Goal: Task Accomplishment & Management: Complete application form

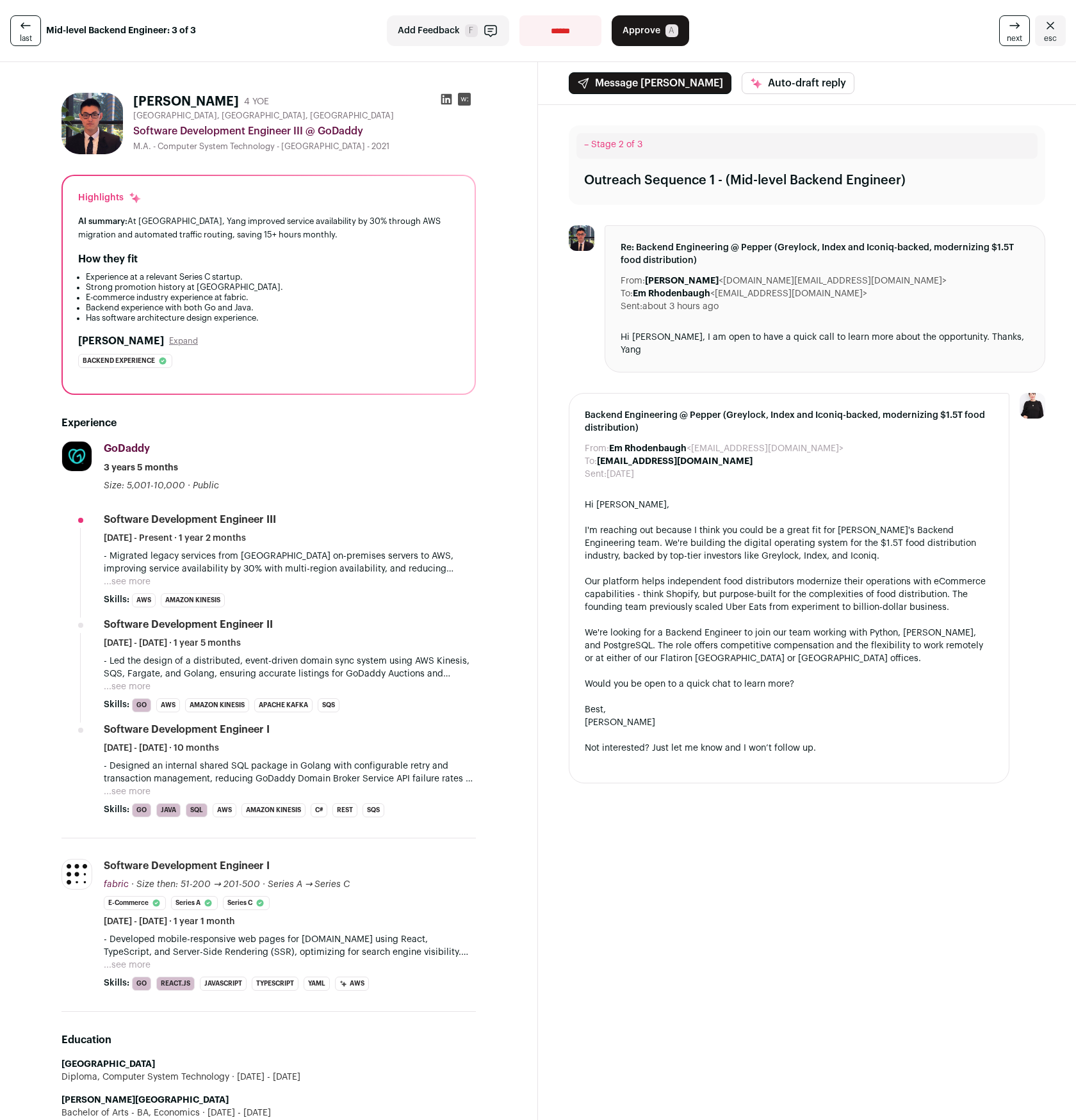
click at [148, 579] on button "...see more" at bounding box center [127, 582] width 47 height 13
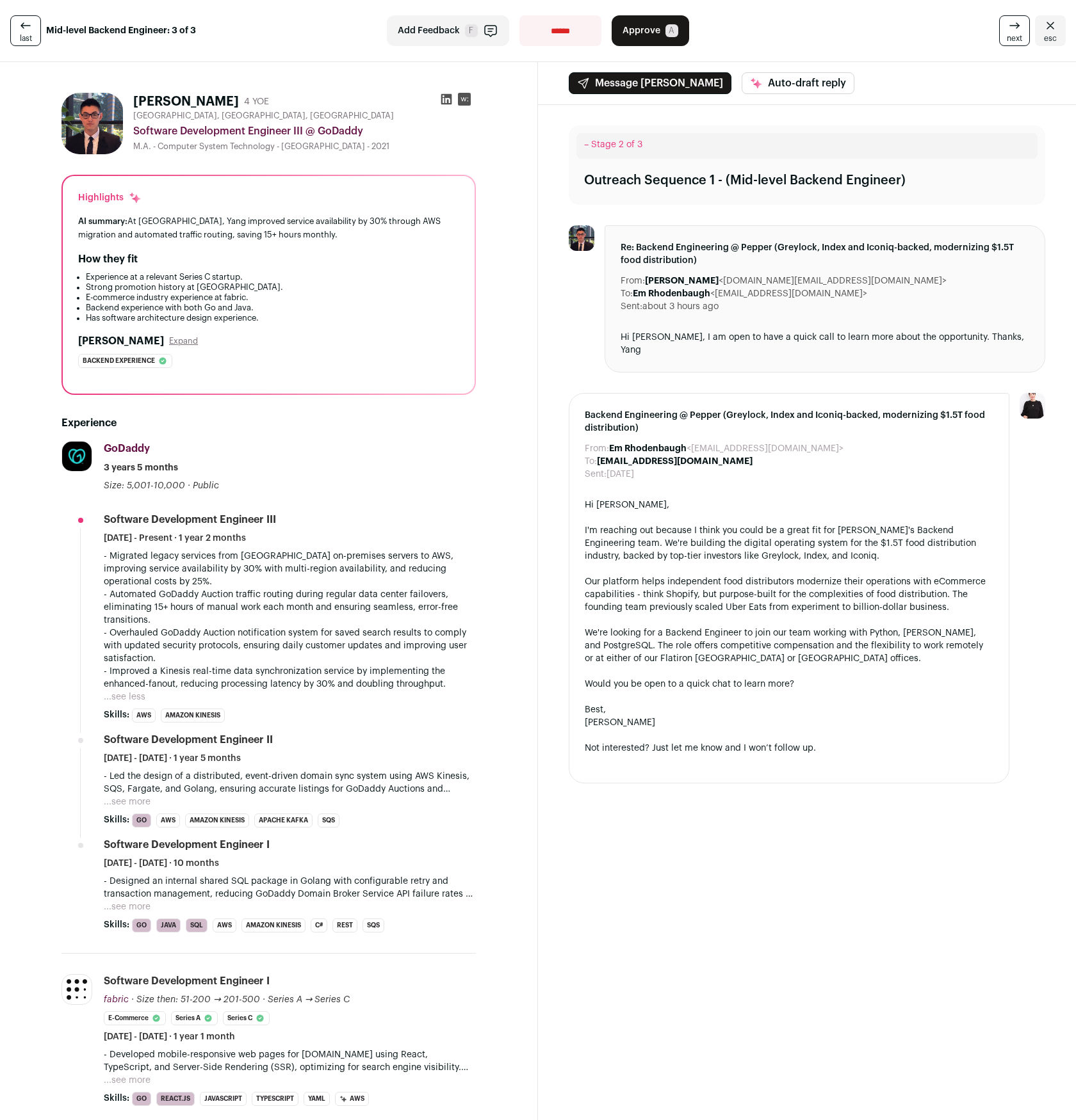
click at [134, 804] on button "...see more" at bounding box center [127, 802] width 47 height 13
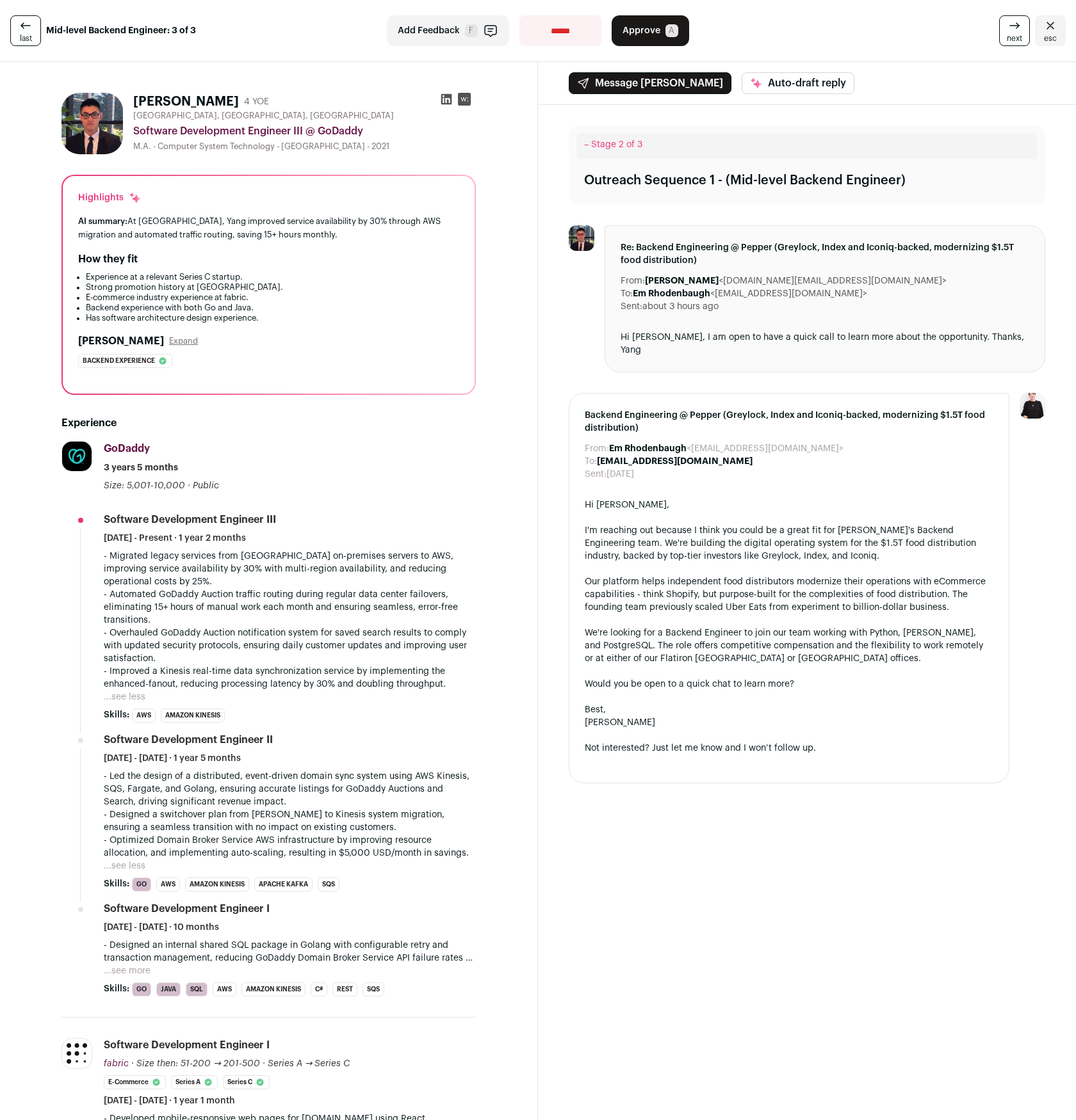
click at [639, 37] on button "Approve A" at bounding box center [650, 30] width 77 height 30
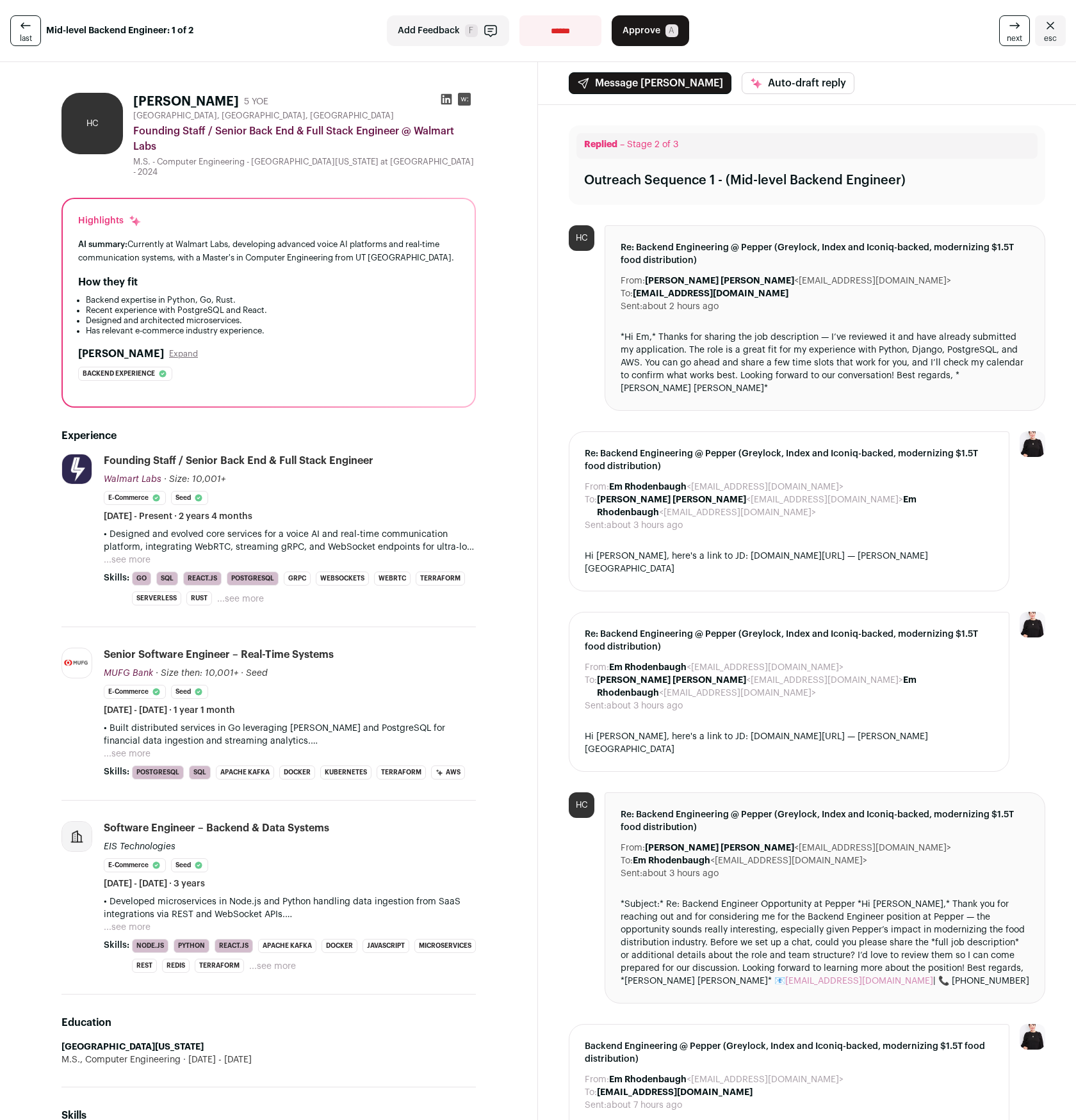
click at [118, 554] on button "...see more" at bounding box center [127, 560] width 47 height 13
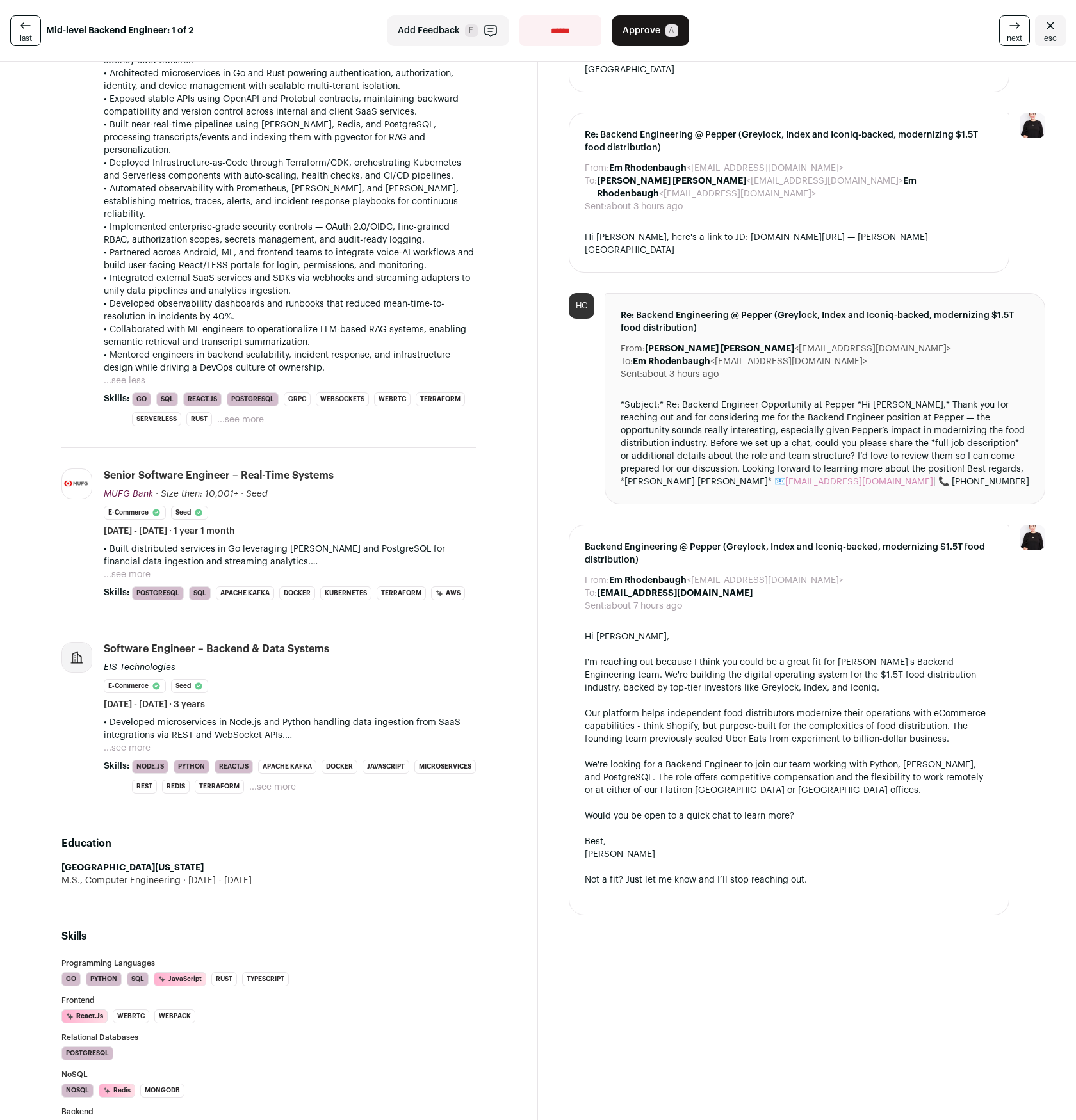
scroll to position [531, 0]
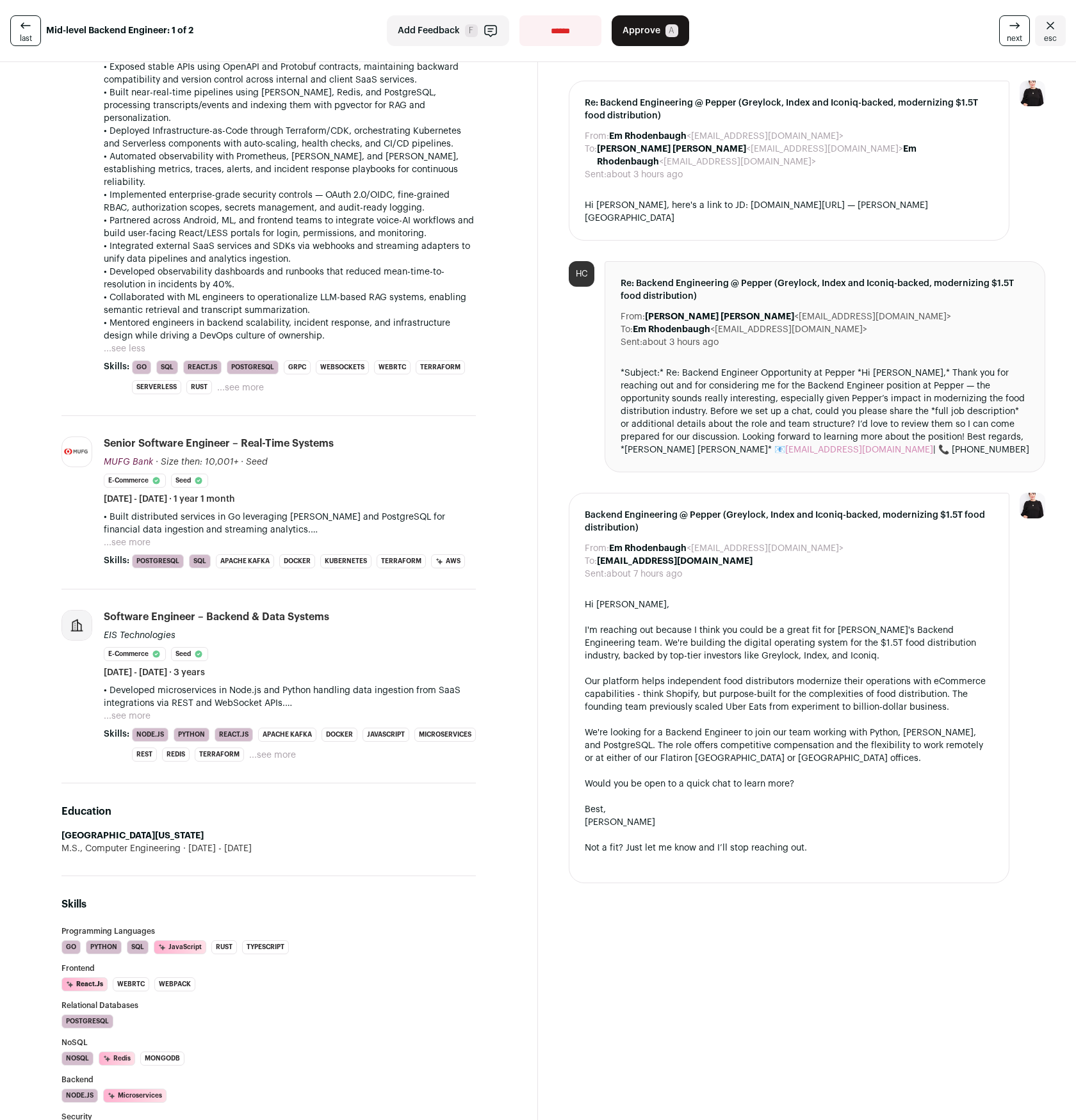
click at [134, 684] on p "• Developed microservices in Node.js and Python handling data ingestion from Sa…" at bounding box center [290, 697] width 372 height 26
click at [140, 710] on button "...see more" at bounding box center [127, 716] width 47 height 13
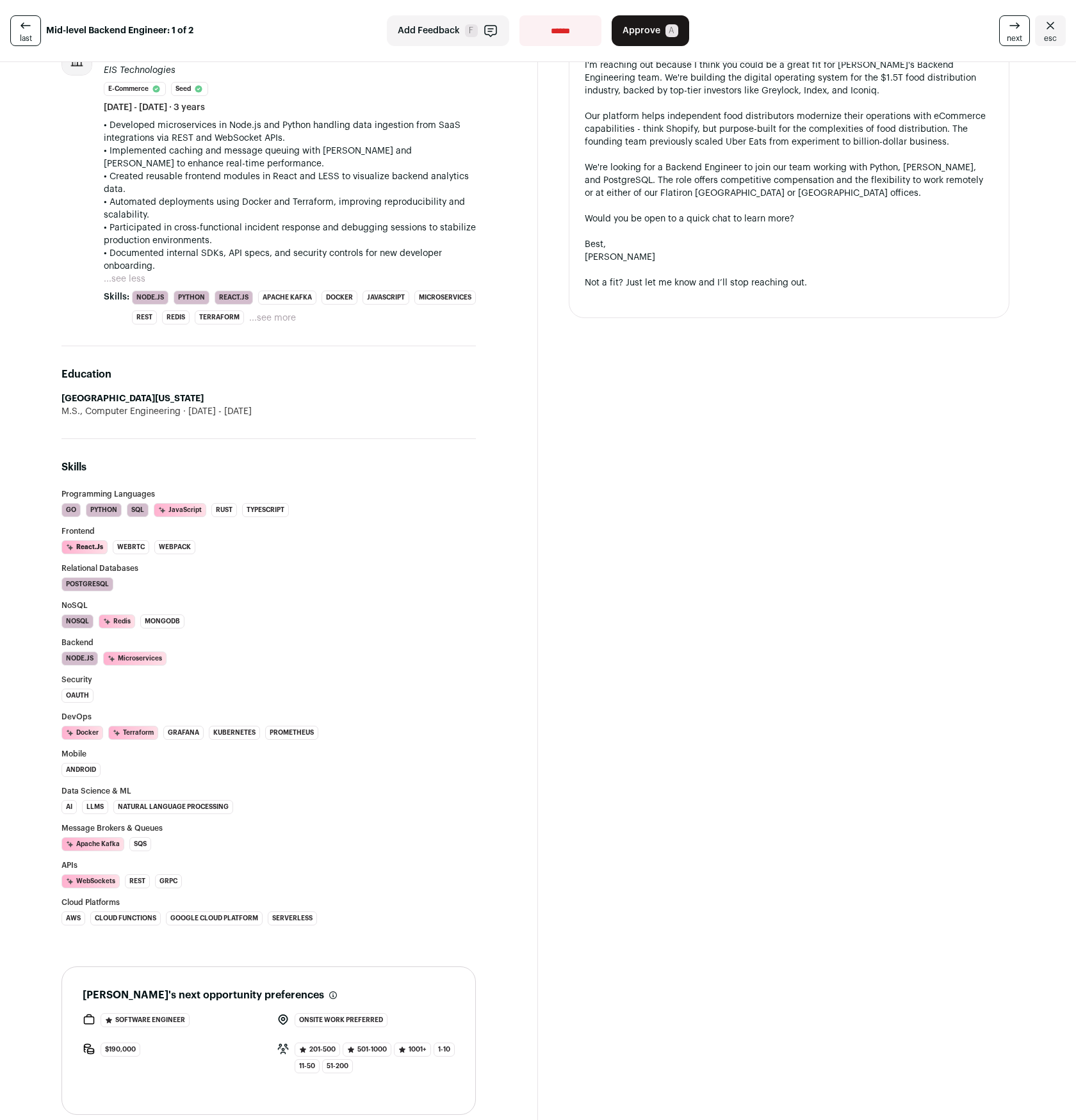
scroll to position [0, 0]
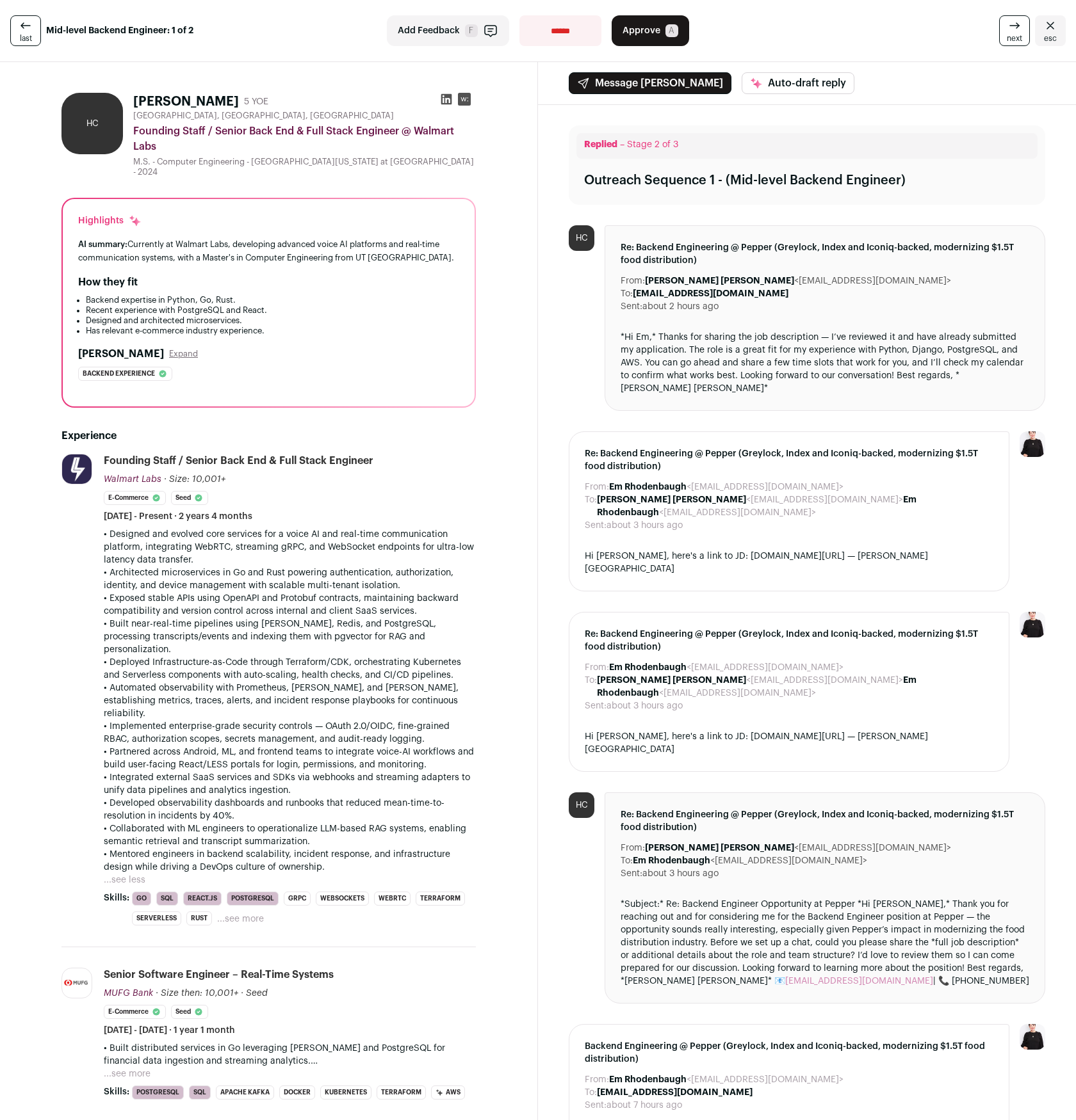
click at [640, 22] on button "Approve A" at bounding box center [650, 30] width 77 height 30
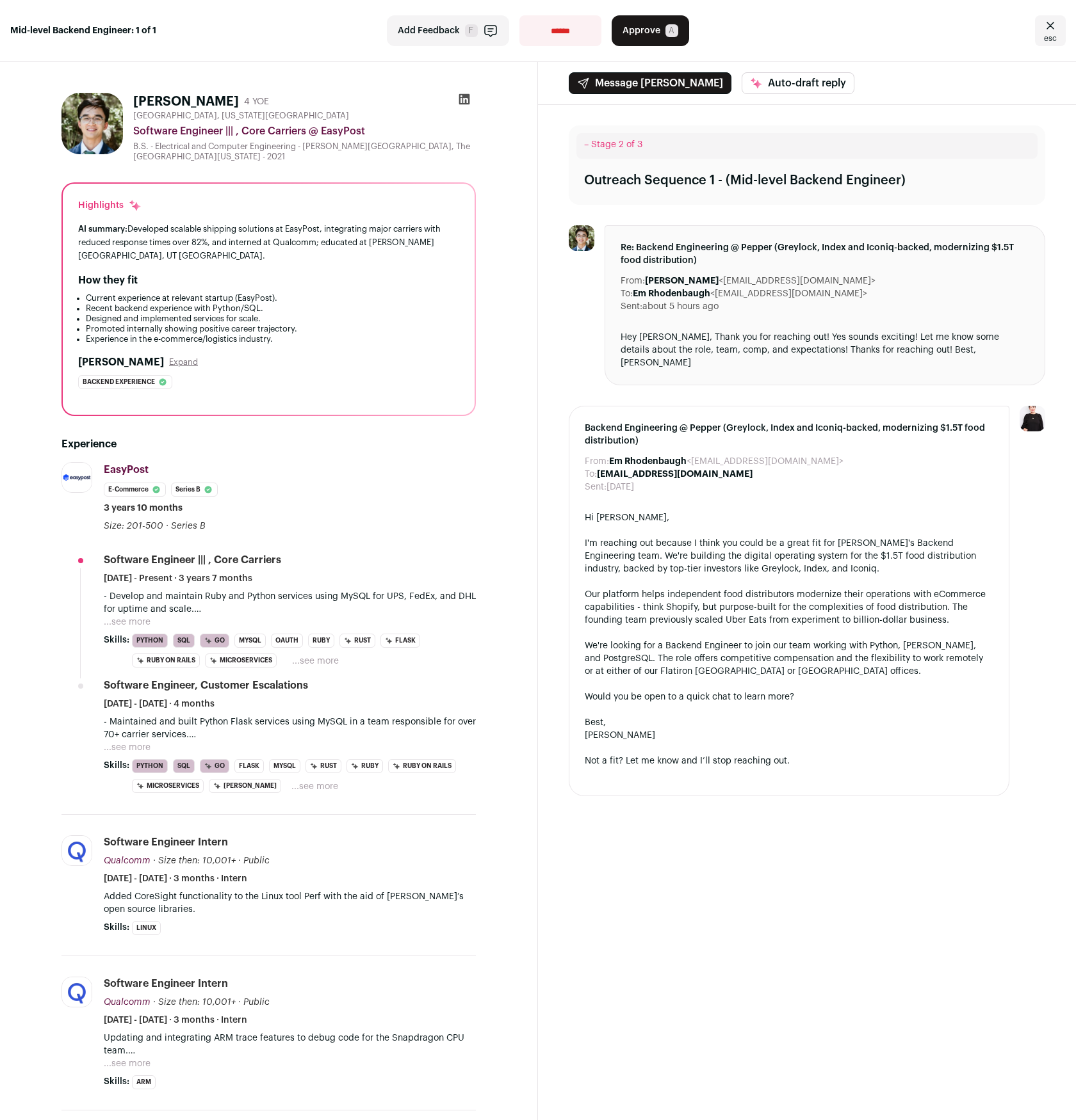
click at [130, 622] on button "...see more" at bounding box center [127, 622] width 47 height 13
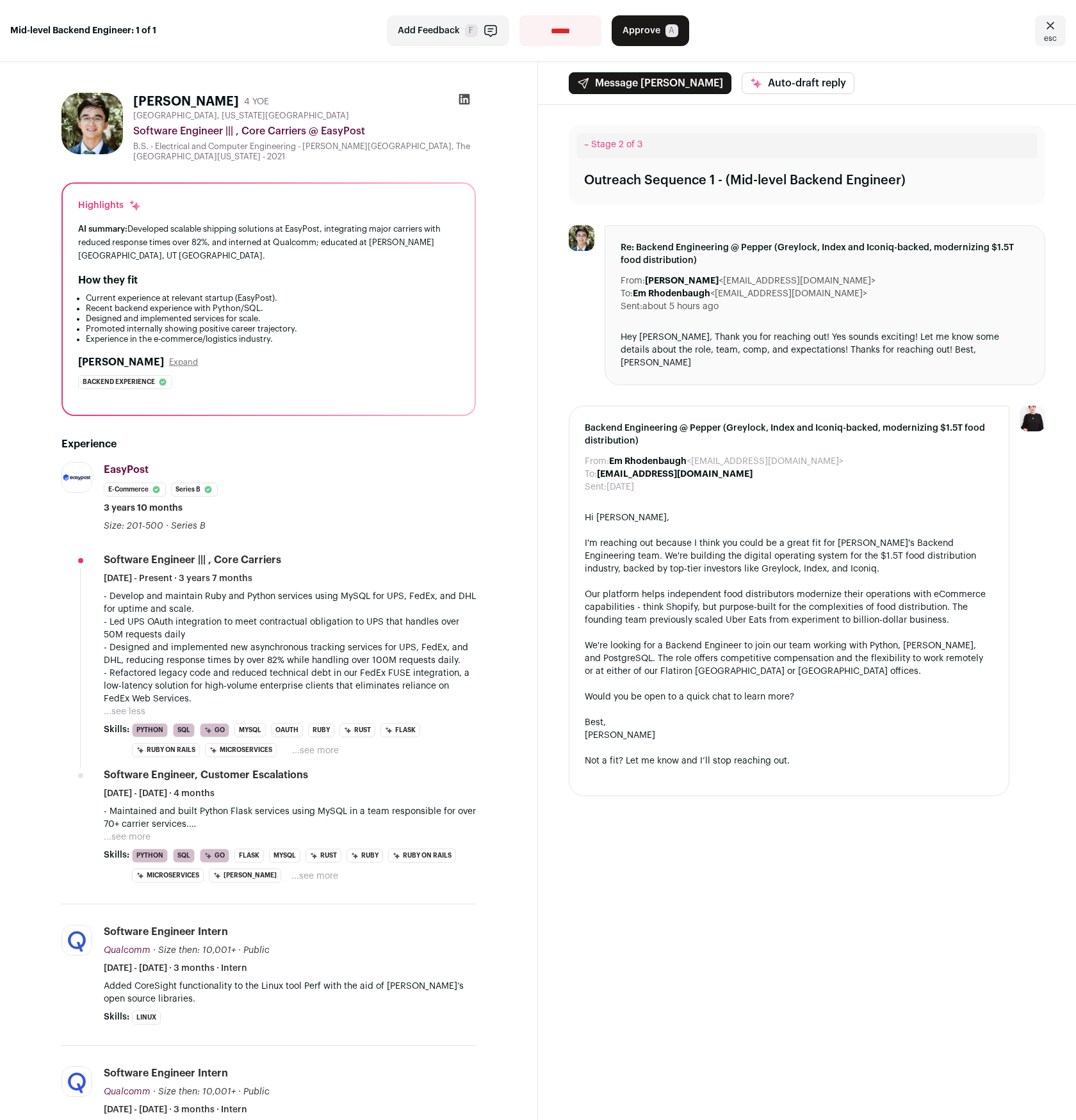
click at [291, 594] on p "- Develop and maintain Ruby and Python services using MySQL for UPS, FedEx, and…" at bounding box center [290, 603] width 372 height 26
click at [347, 666] on p "- Designed and implemented new asynchronous tracking services for UPS, FedEx, a…" at bounding box center [290, 654] width 372 height 26
click at [657, 606] on div "Our platform helps independent food distributors modernize their operations wit…" at bounding box center [788, 607] width 408 height 38
click at [731, 601] on div "Our platform helps independent food distributors modernize their operations wit…" at bounding box center [788, 607] width 408 height 38
click at [338, 626] on p "- Led UPS OAuth integration to meet contractual obligation to UPS that handles …" at bounding box center [290, 628] width 372 height 26
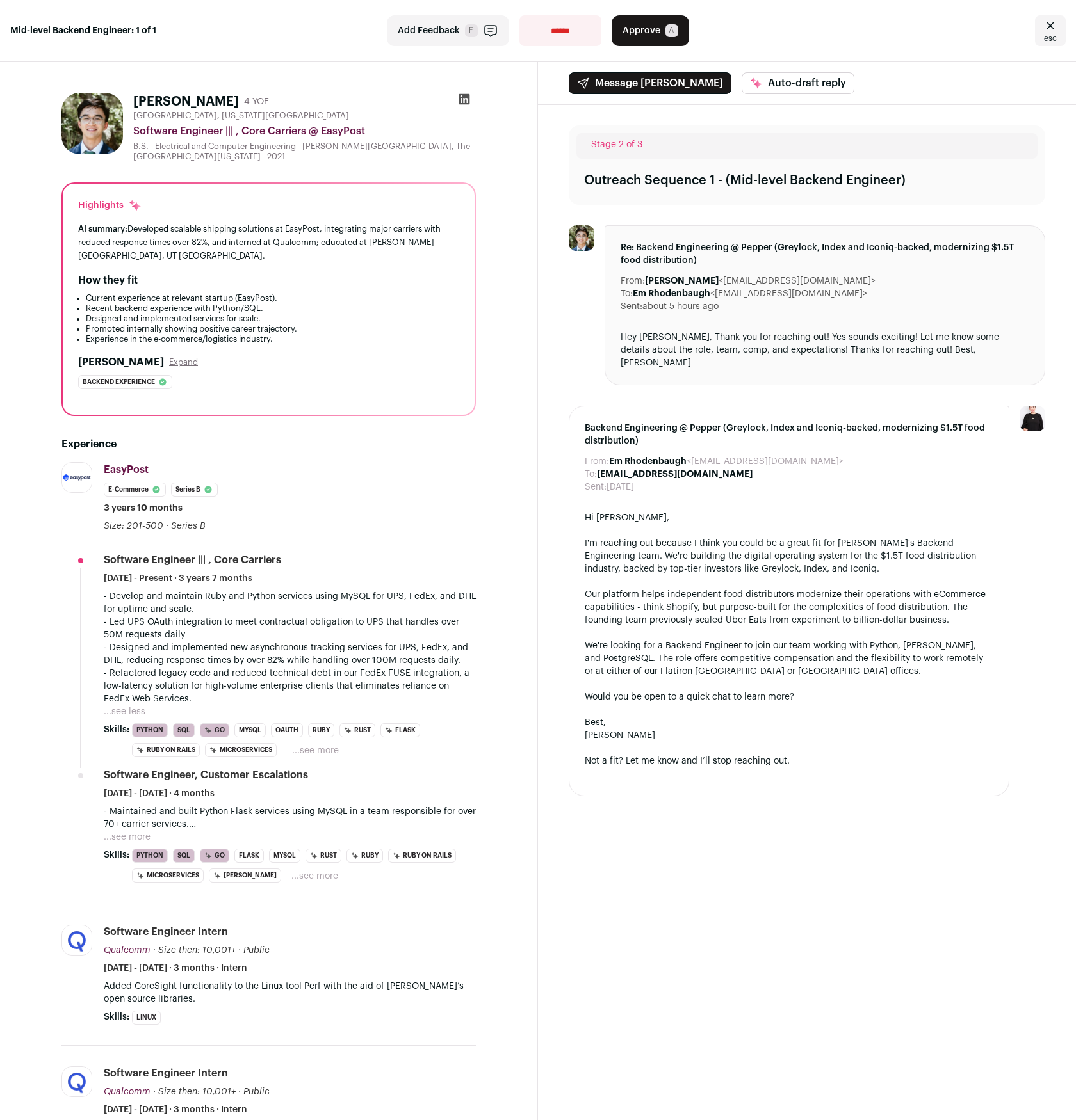
click at [297, 681] on p "- Refactored legacy code and reduced technical debt in our FedEx FUSE integrati…" at bounding box center [290, 686] width 372 height 38
click at [630, 32] on span "Approve" at bounding box center [641, 30] width 38 height 13
